Goal: Navigation & Orientation: Find specific page/section

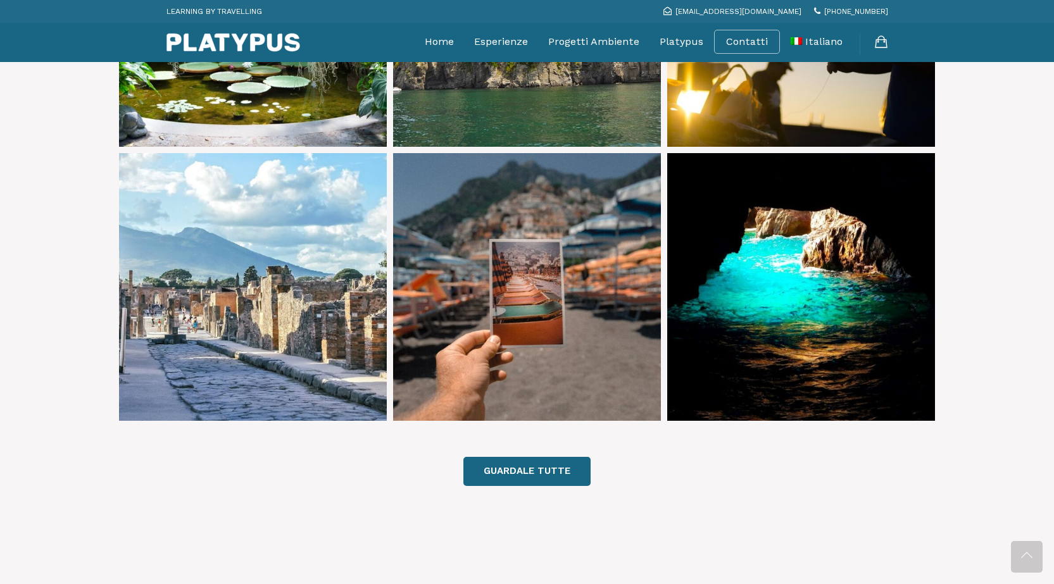
scroll to position [886, 0]
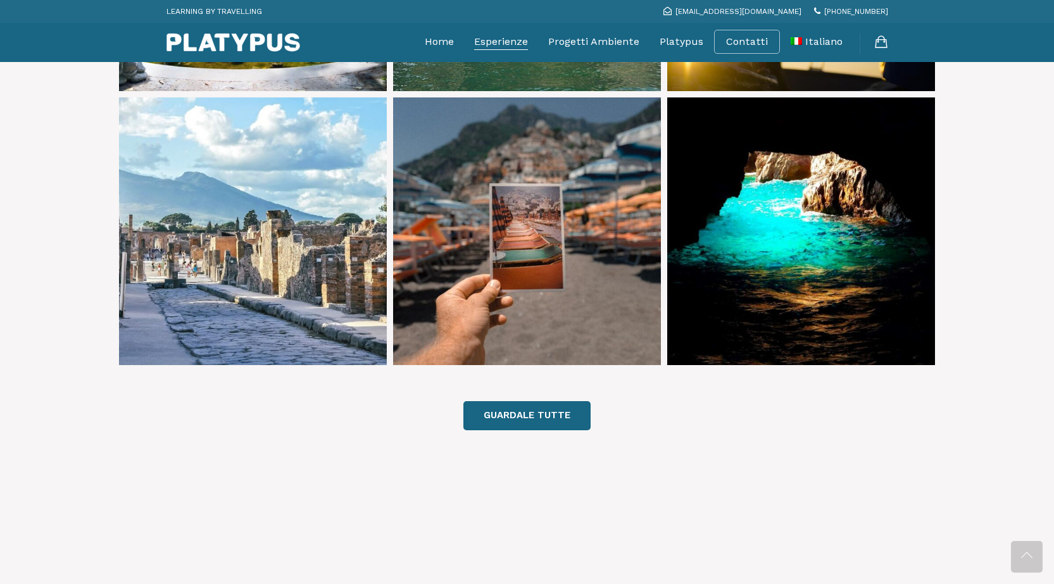
click at [522, 38] on link "Esperienze" at bounding box center [501, 42] width 54 height 32
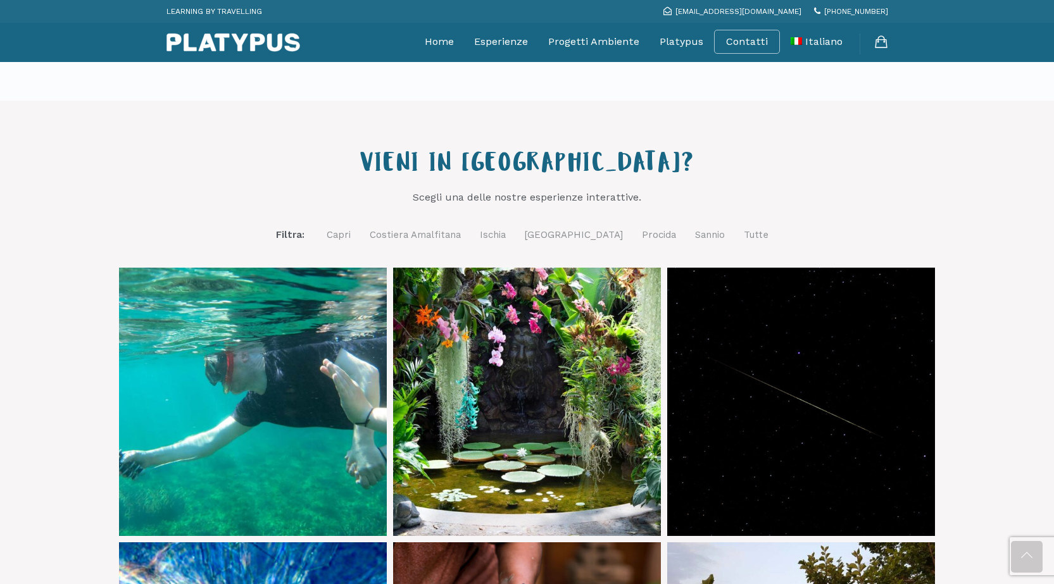
scroll to position [380, 0]
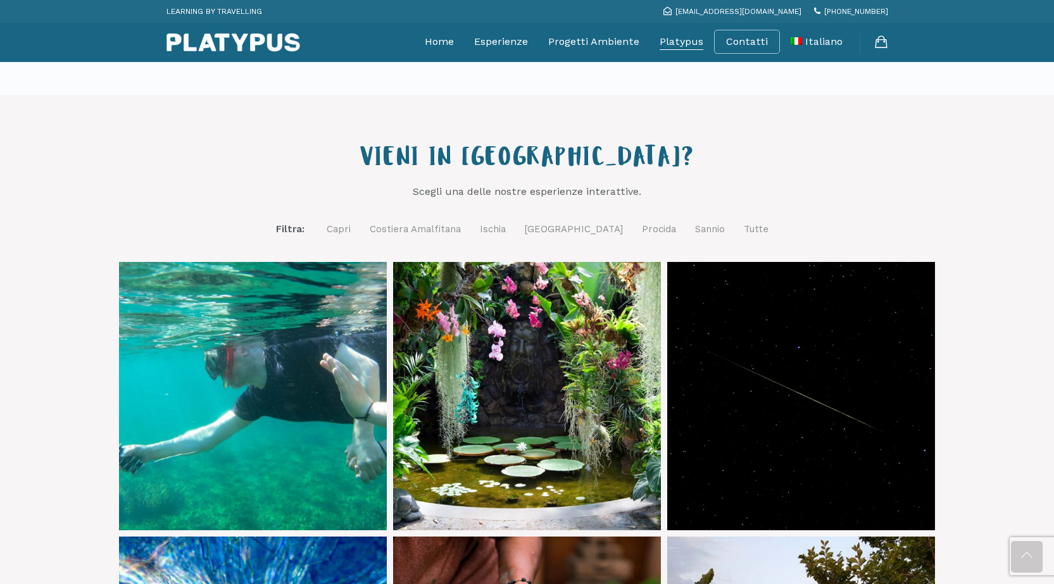
click at [671, 37] on link "Platypus" at bounding box center [682, 42] width 44 height 32
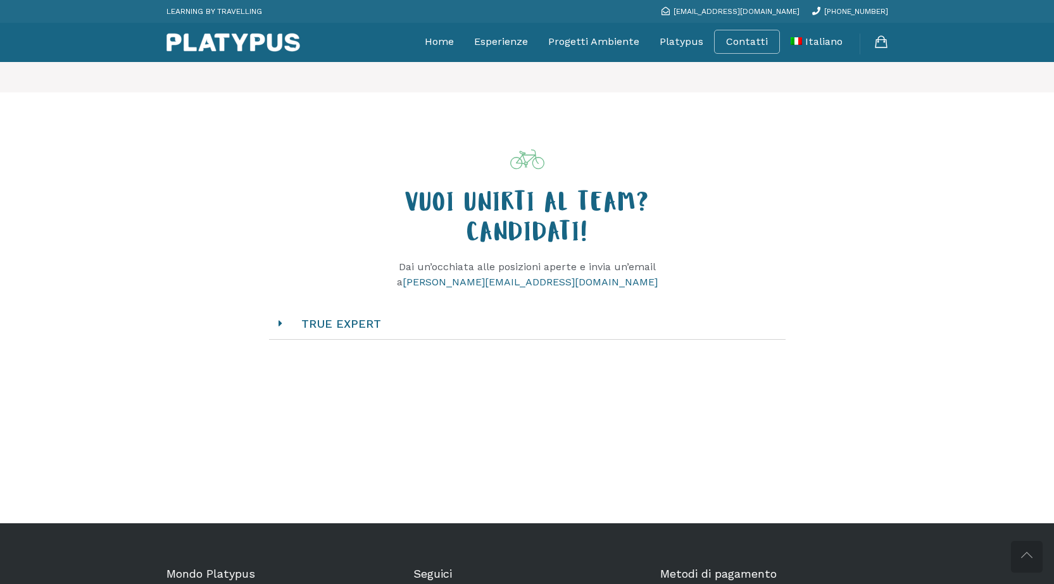
scroll to position [1203, 0]
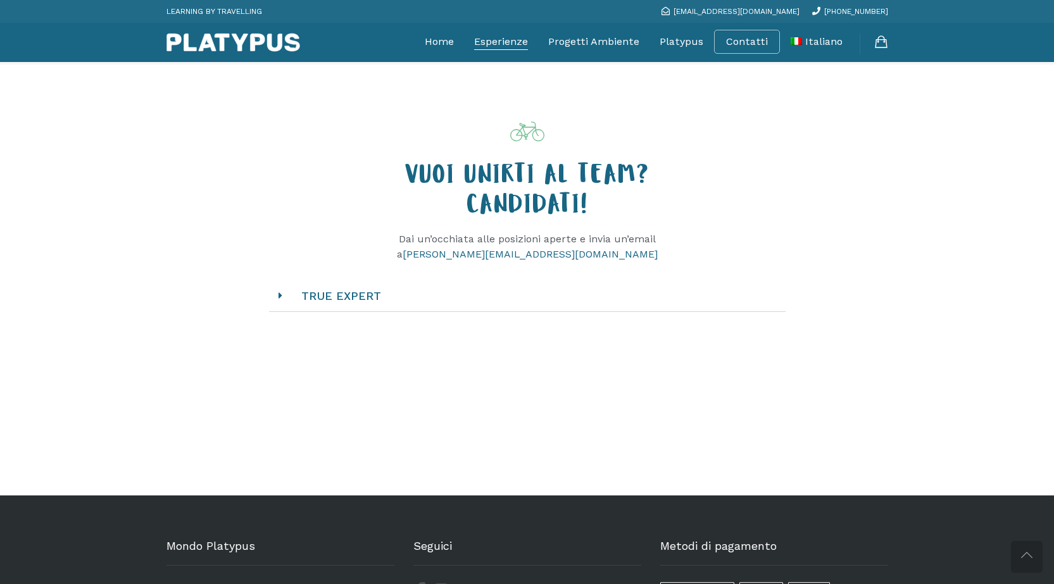
click at [498, 44] on link "Esperienze" at bounding box center [501, 42] width 54 height 32
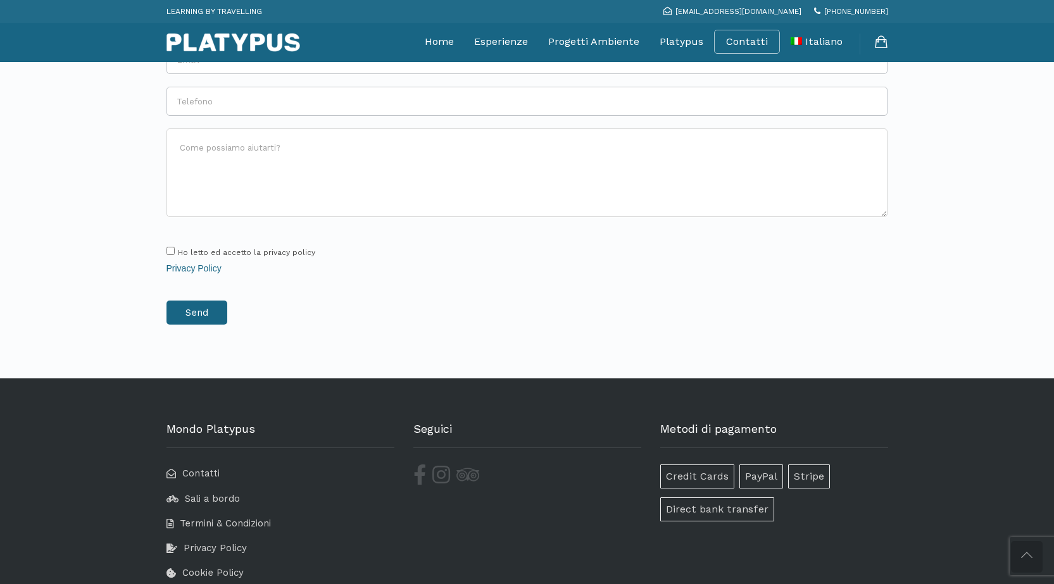
scroll to position [2786, 0]
